Goal: Task Accomplishment & Management: Manage account settings

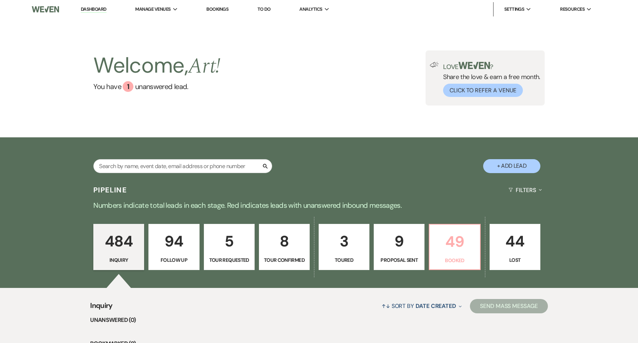
click at [454, 251] on p "49" at bounding box center [454, 241] width 41 height 24
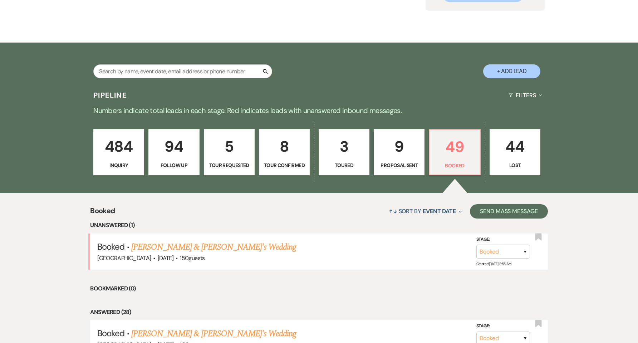
scroll to position [95, 0]
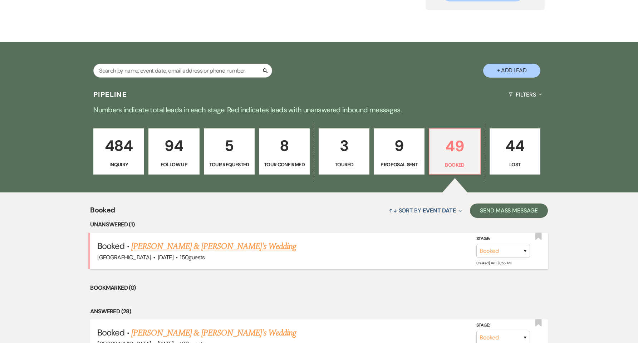
click at [218, 247] on link "[PERSON_NAME] & [PERSON_NAME]'s Wedding" at bounding box center [213, 246] width 165 height 13
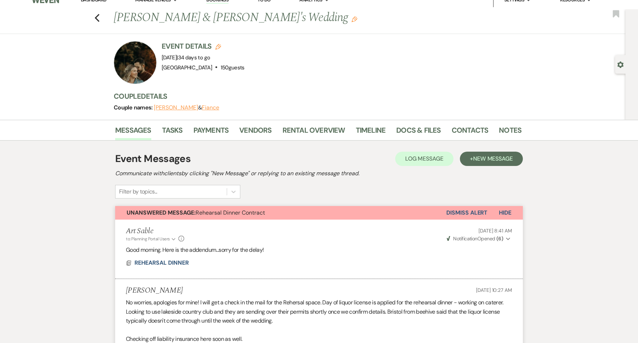
scroll to position [5, 0]
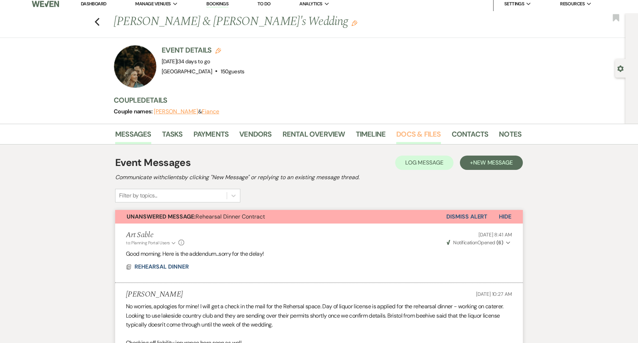
click at [418, 133] on link "Docs & Files" at bounding box center [418, 136] width 44 height 16
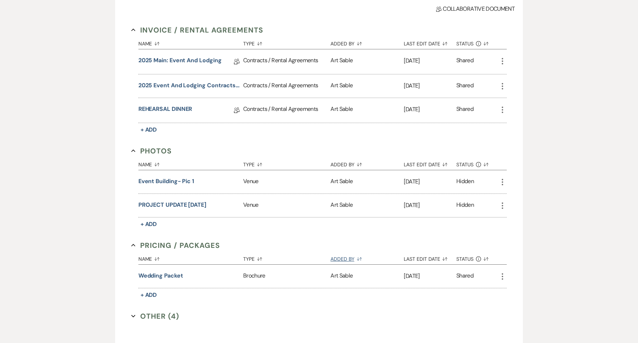
scroll to position [53, 0]
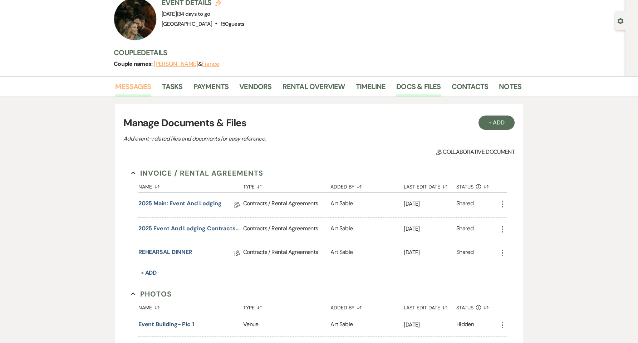
click at [117, 81] on link "Messages" at bounding box center [133, 89] width 36 height 16
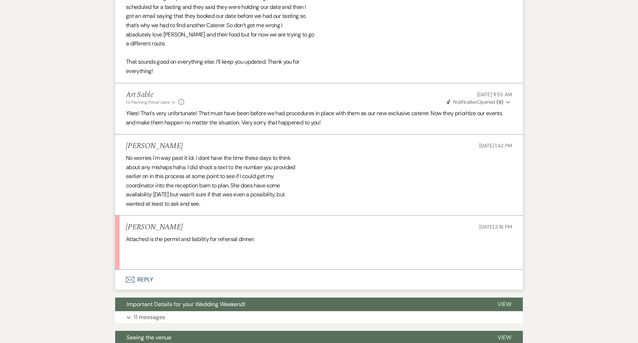
scroll to position [658, 0]
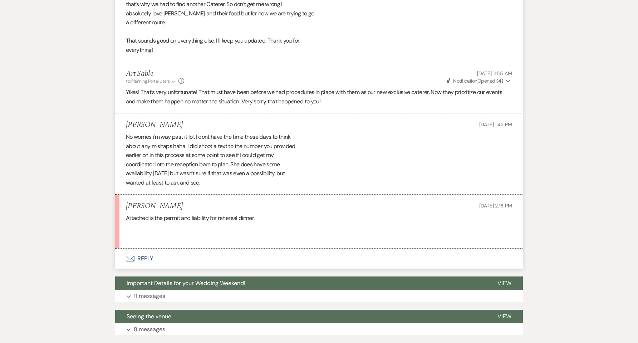
click at [148, 260] on button "Envelope Reply" at bounding box center [319, 258] width 408 height 20
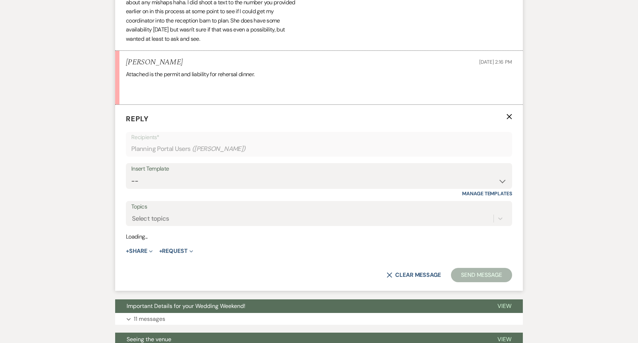
scroll to position [809, 0]
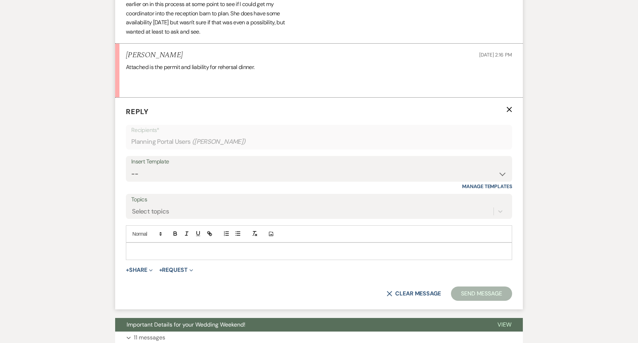
click at [147, 246] on div at bounding box center [318, 251] width 385 height 16
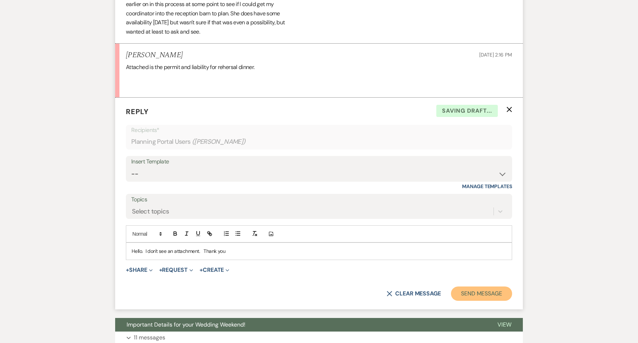
click at [471, 293] on button "Send Message" at bounding box center [481, 293] width 61 height 14
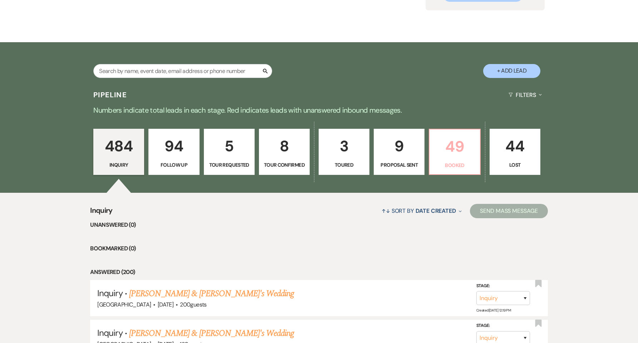
click at [462, 150] on p "49" at bounding box center [454, 146] width 41 height 24
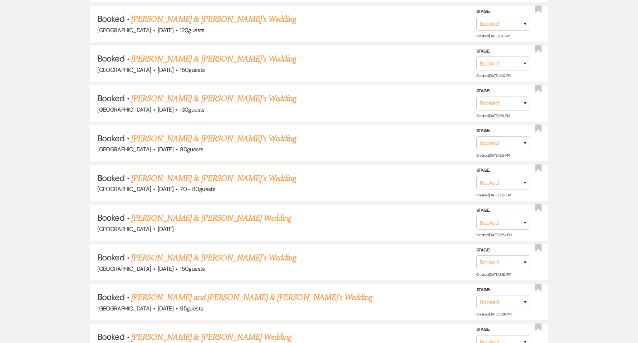
scroll to position [1170, 0]
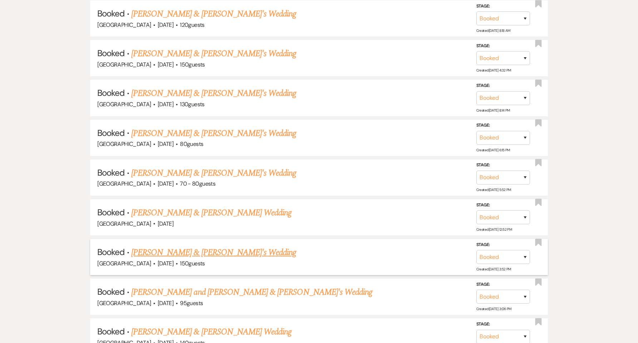
click at [166, 249] on link "[PERSON_NAME] & [PERSON_NAME]'s Wedding" at bounding box center [213, 252] width 165 height 13
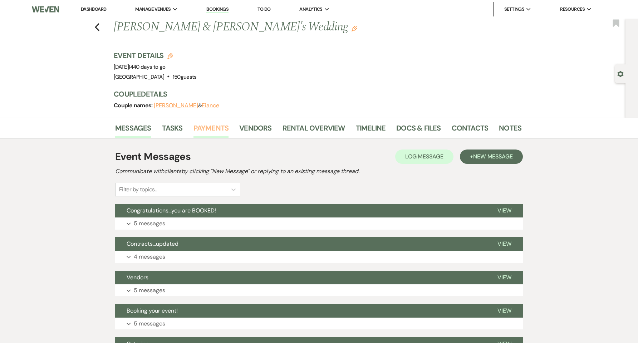
click at [219, 131] on link "Payments" at bounding box center [210, 130] width 35 height 16
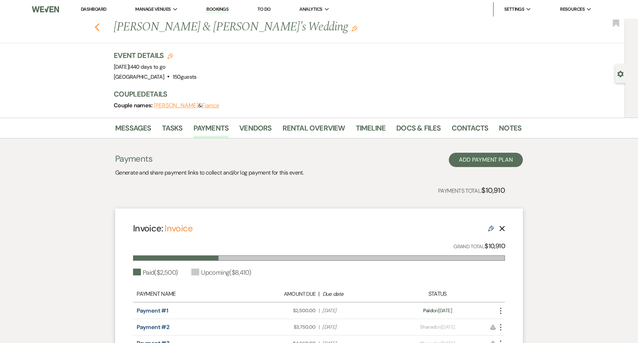
click at [100, 31] on icon "Previous" at bounding box center [96, 27] width 5 height 9
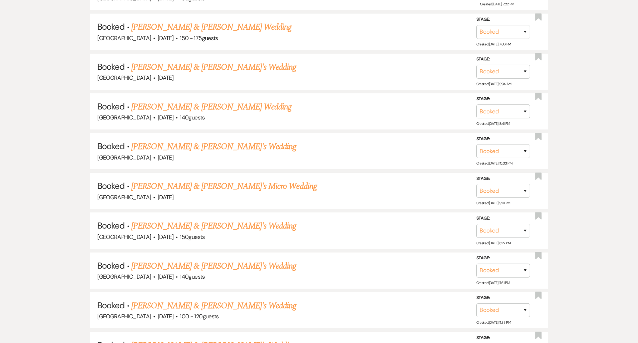
scroll to position [788, 0]
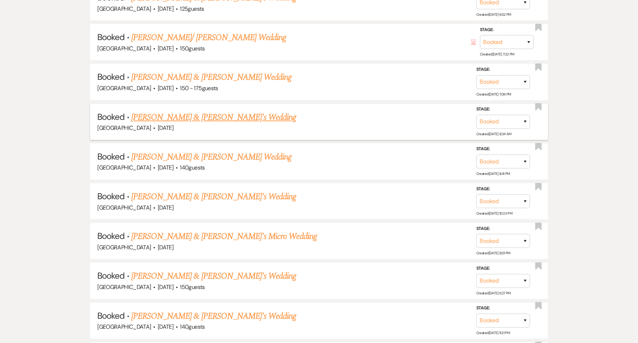
click at [169, 115] on link "[PERSON_NAME] & [PERSON_NAME]'s Wedding" at bounding box center [213, 117] width 165 height 13
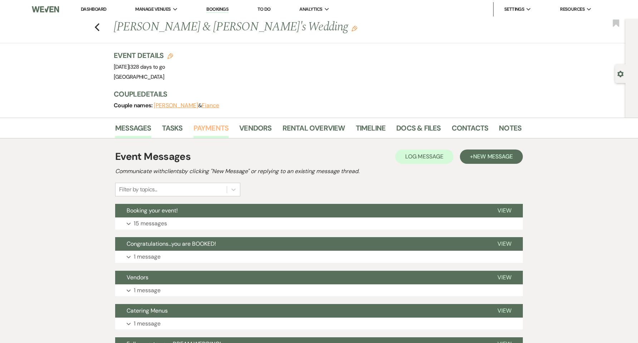
click at [217, 130] on link "Payments" at bounding box center [210, 130] width 35 height 16
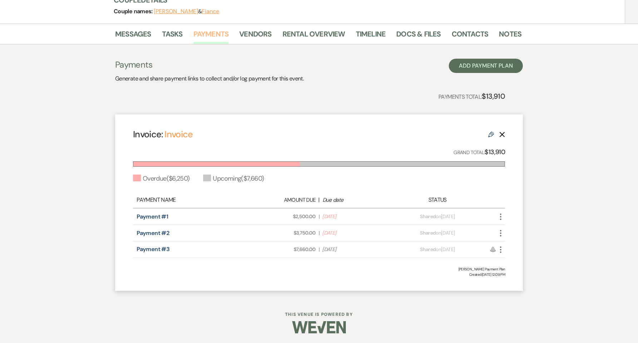
scroll to position [95, 0]
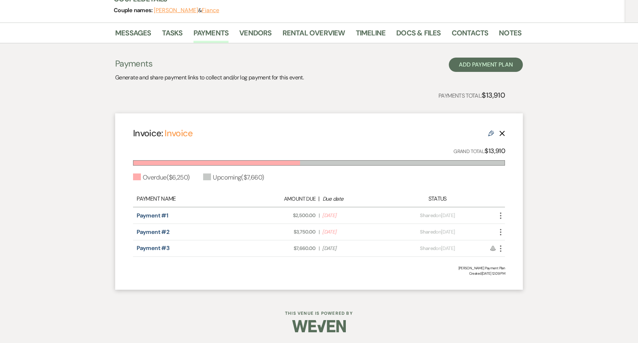
click at [500, 211] on icon "More" at bounding box center [500, 215] width 9 height 9
click at [511, 250] on button "Check [PERSON_NAME] [PERSON_NAME] as Paid" at bounding box center [532, 254] width 72 height 12
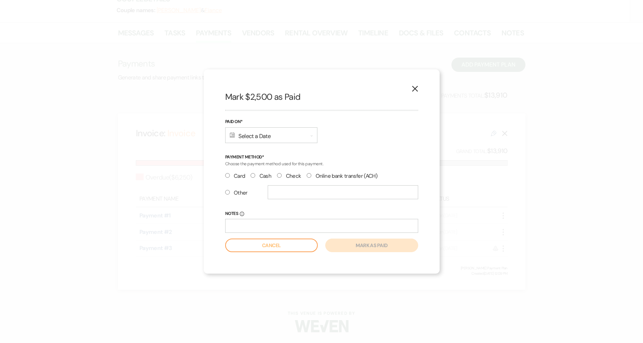
click at [298, 139] on div "Calendar Select a Date Expand" at bounding box center [271, 135] width 92 height 16
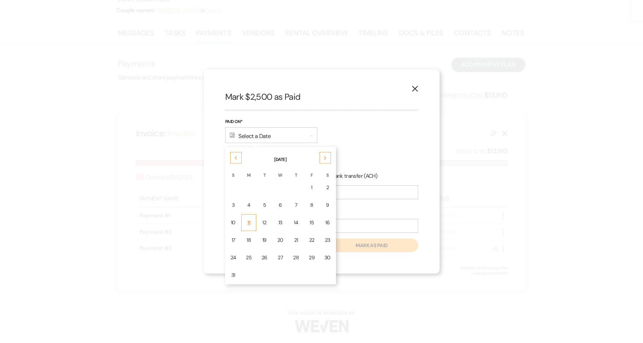
click at [250, 227] on td "11" at bounding box center [248, 222] width 15 height 17
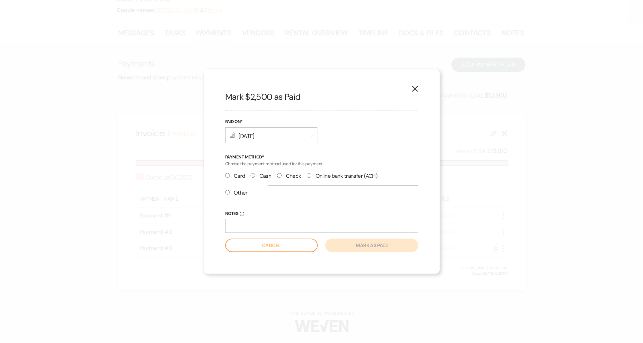
click at [286, 175] on label "Check" at bounding box center [289, 176] width 24 height 10
click at [282, 175] on input "Check" at bounding box center [279, 175] width 5 height 5
radio input "true"
click at [373, 248] on button "Mark as paid" at bounding box center [371, 245] width 93 height 14
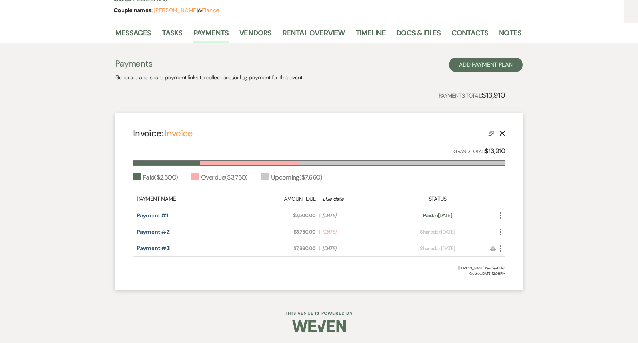
click at [499, 234] on icon "More" at bounding box center [500, 232] width 9 height 9
click at [521, 265] on button "Check [PERSON_NAME] [PERSON_NAME] as Paid" at bounding box center [532, 271] width 72 height 12
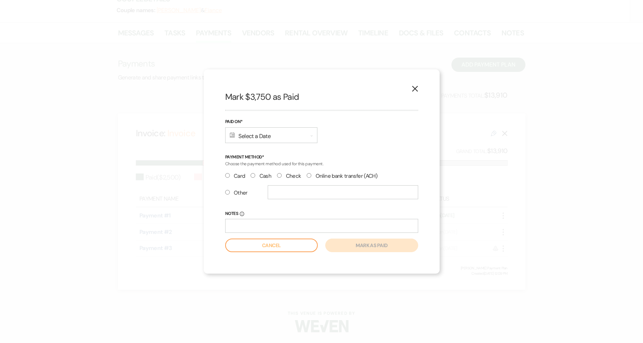
click at [265, 131] on div "Calendar Select a Date Expand" at bounding box center [271, 135] width 92 height 16
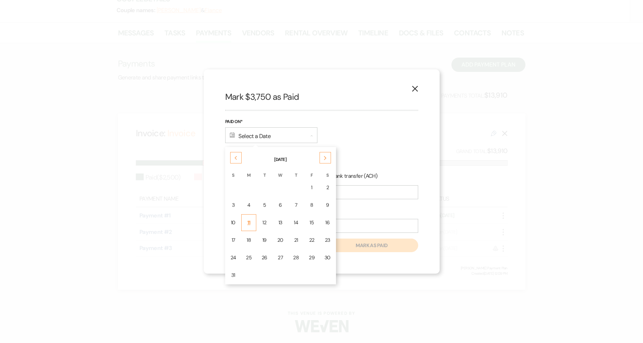
click at [253, 224] on td "11" at bounding box center [248, 222] width 15 height 17
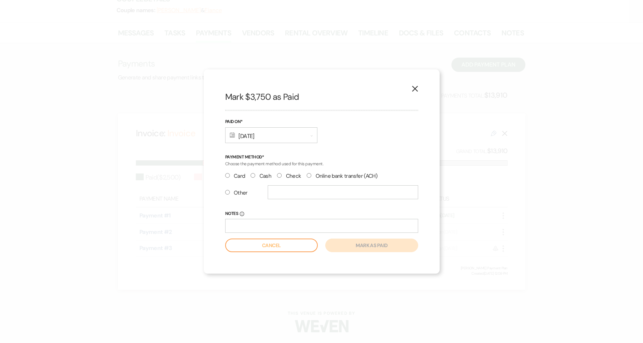
click at [297, 175] on label "Check" at bounding box center [289, 176] width 24 height 10
click at [282, 175] on input "Check" at bounding box center [279, 175] width 5 height 5
radio input "true"
click at [380, 247] on button "Mark as paid" at bounding box center [371, 245] width 93 height 14
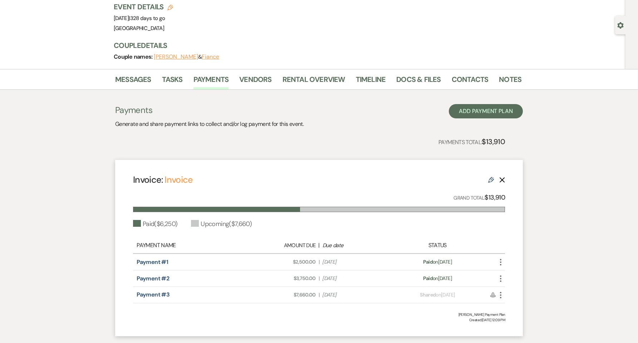
scroll to position [0, 0]
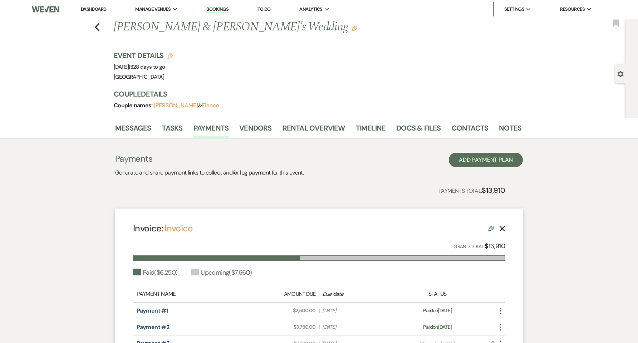
click at [97, 10] on link "Dashboard" at bounding box center [94, 9] width 26 height 6
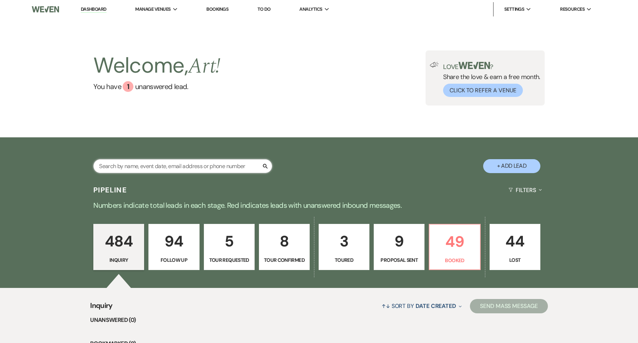
click at [170, 163] on input "text" at bounding box center [182, 166] width 179 height 14
type input "[PERSON_NAME]"
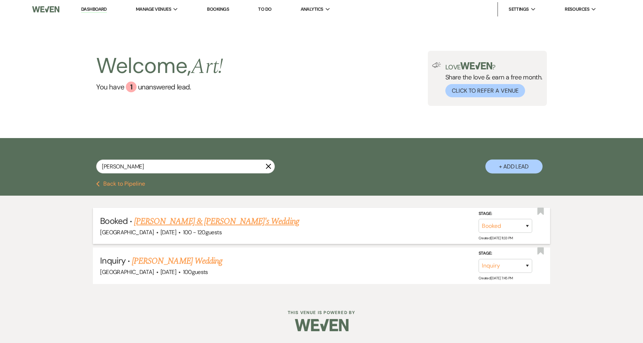
click at [199, 223] on link "[PERSON_NAME] & [PERSON_NAME]'s Wedding" at bounding box center [216, 221] width 165 height 13
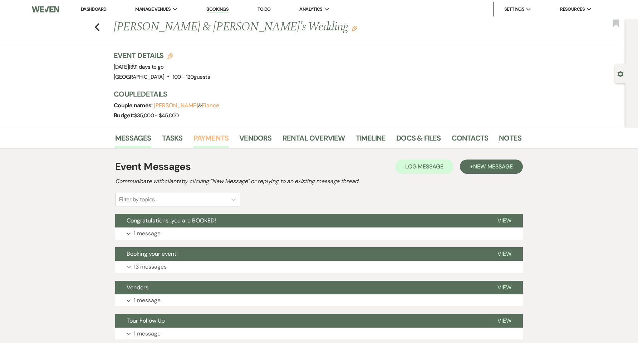
click at [218, 136] on link "Payments" at bounding box center [210, 140] width 35 height 16
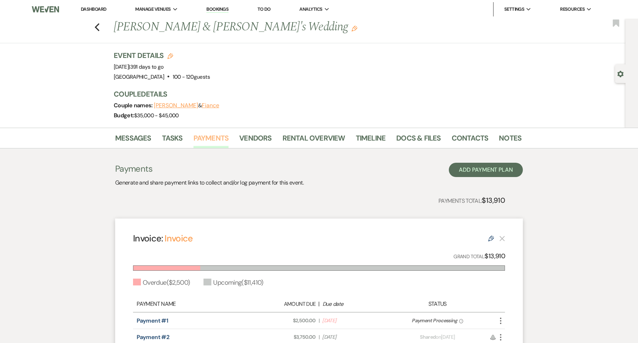
scroll to position [95, 0]
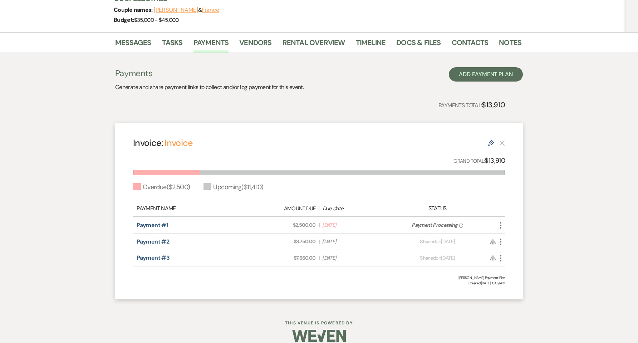
click at [429, 224] on span "Payment Processing" at bounding box center [433, 225] width 45 height 6
click at [335, 226] on span "Due Date [DATE]" at bounding box center [355, 225] width 66 height 8
click at [499, 227] on icon "More" at bounding box center [500, 225] width 9 height 9
click at [157, 226] on link "Payment #1" at bounding box center [152, 225] width 31 height 8
